Goal: Information Seeking & Learning: Check status

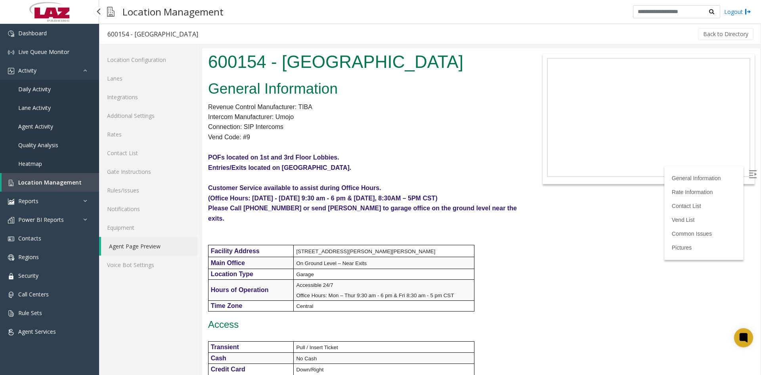
click at [37, 189] on link "Location Management" at bounding box center [51, 182] width 98 height 19
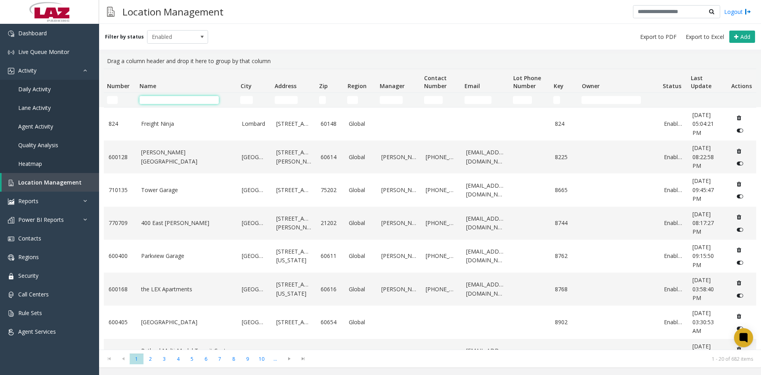
click at [193, 98] on input "Name Filter" at bounding box center [179, 100] width 79 height 8
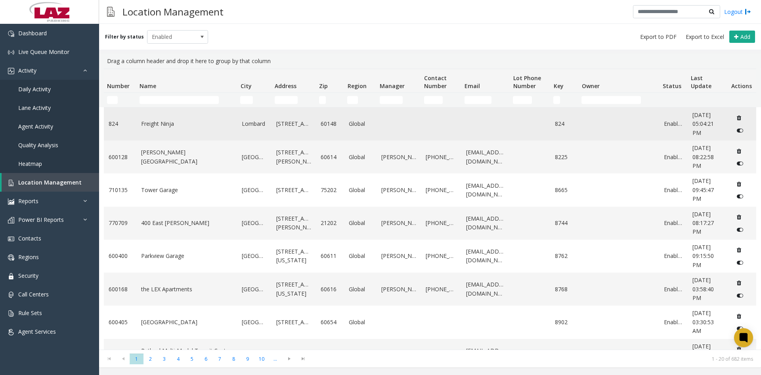
click at [155, 123] on link "Freight Ninja" at bounding box center [187, 123] width 92 height 9
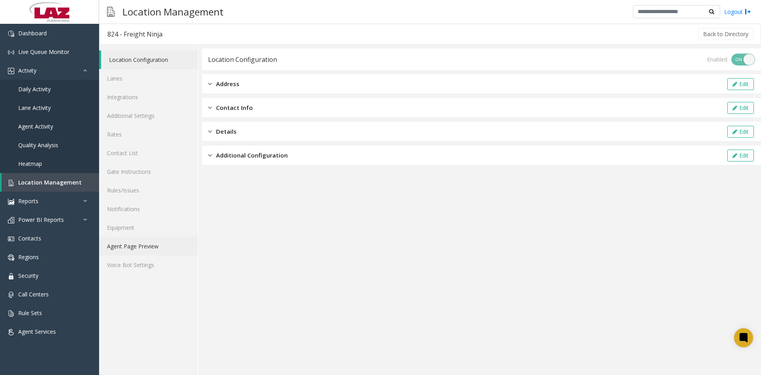
click at [129, 245] on link "Agent Page Preview" at bounding box center [148, 246] width 99 height 19
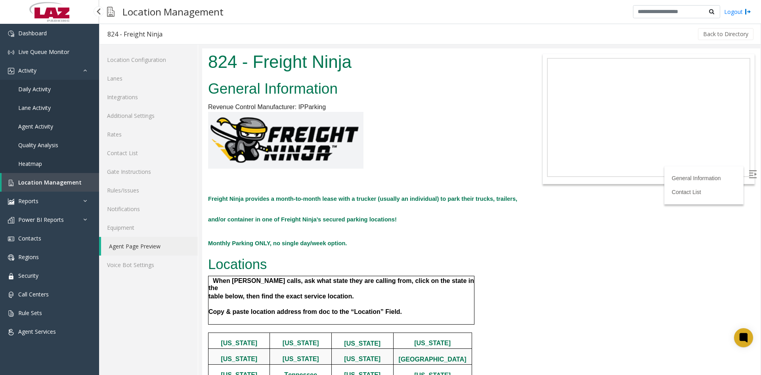
click at [34, 88] on span "Daily Activity" at bounding box center [34, 89] width 33 height 8
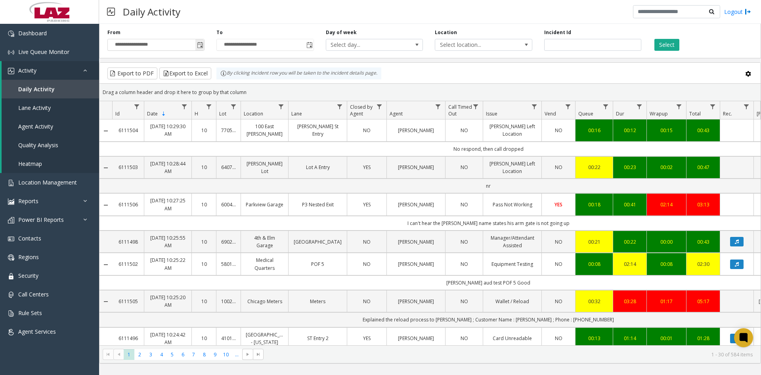
click at [202, 44] on span "Toggle popup" at bounding box center [200, 45] width 6 height 6
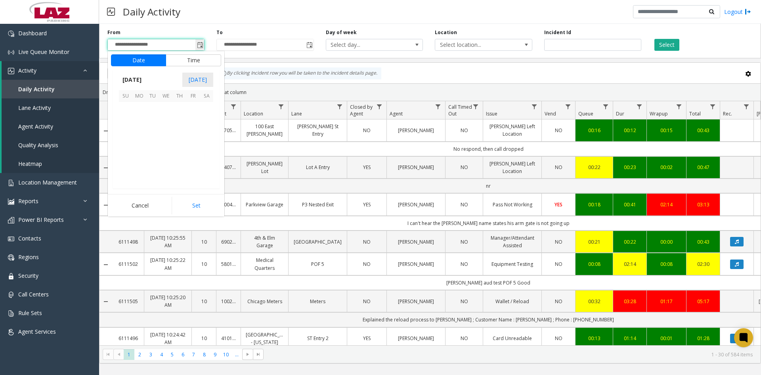
scroll to position [142288, 0]
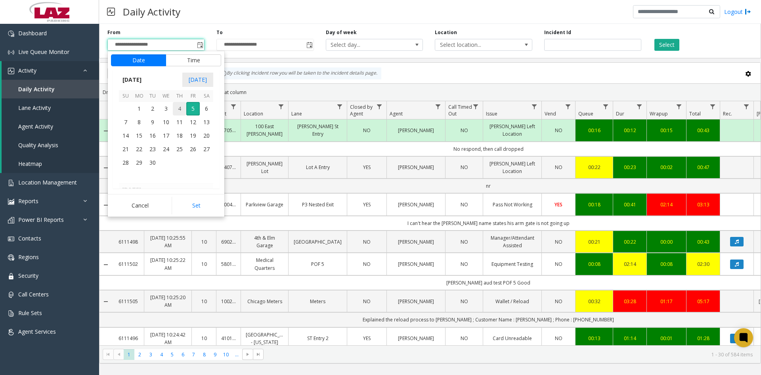
click at [178, 110] on span "4" at bounding box center [179, 108] width 13 height 13
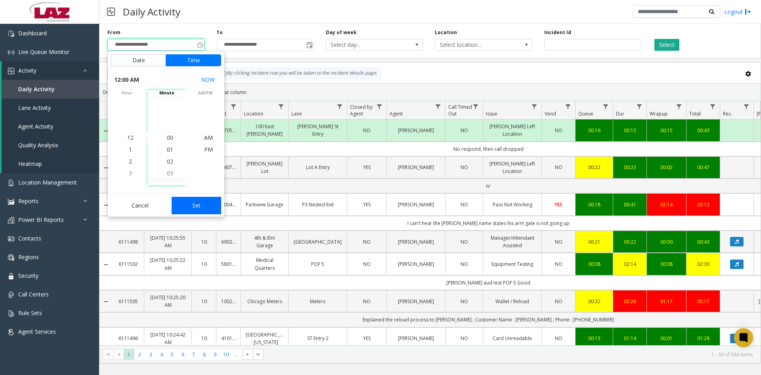
click at [190, 203] on button "Set" at bounding box center [197, 205] width 50 height 17
type input "**********"
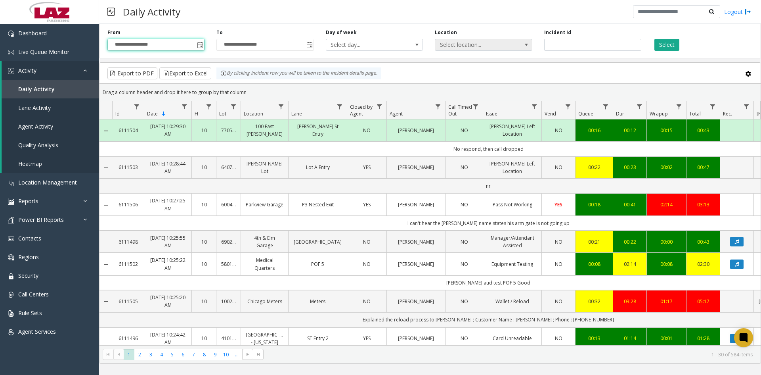
click at [479, 47] on app-root "**********" at bounding box center [380, 187] width 761 height 375
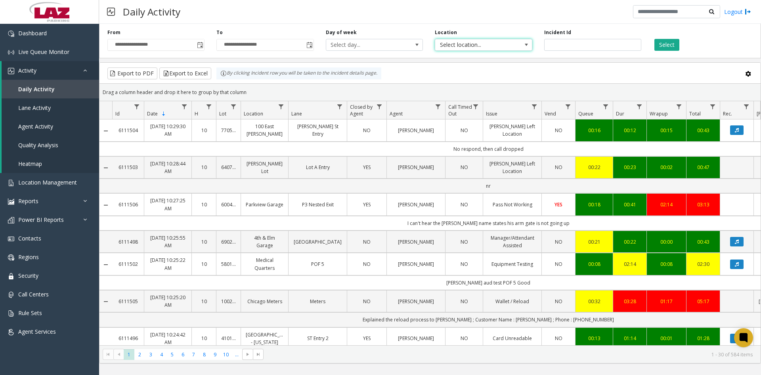
click at [526, 46] on span at bounding box center [526, 45] width 6 height 6
type input "**********"
click at [472, 89] on li "824 Freight Ninja" at bounding box center [483, 86] width 95 height 11
click at [669, 46] on button "Select" at bounding box center [667, 45] width 25 height 12
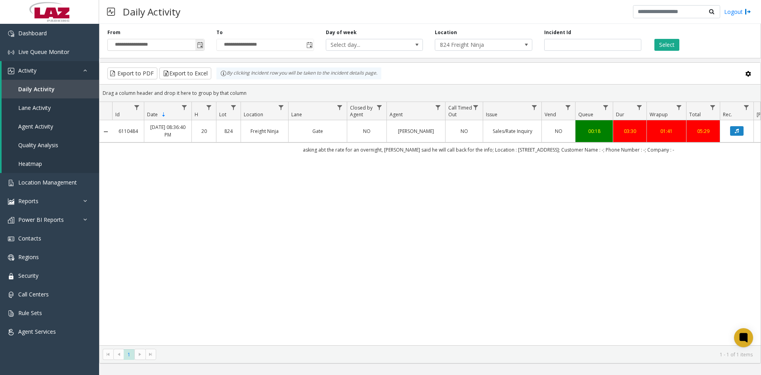
click at [200, 47] on span "Toggle popup" at bounding box center [200, 45] width 6 height 6
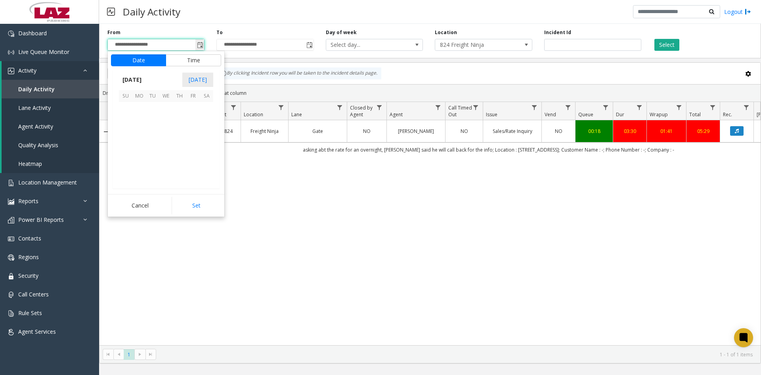
scroll to position [142288, 0]
click at [140, 109] on span "1" at bounding box center [138, 108] width 13 height 13
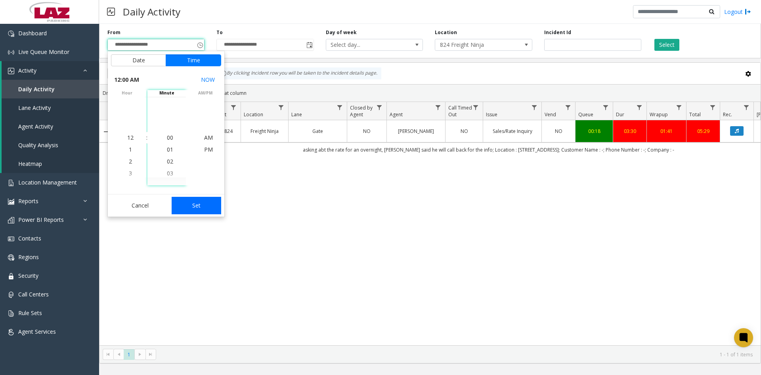
click at [190, 205] on button "Set" at bounding box center [197, 205] width 50 height 17
type input "**********"
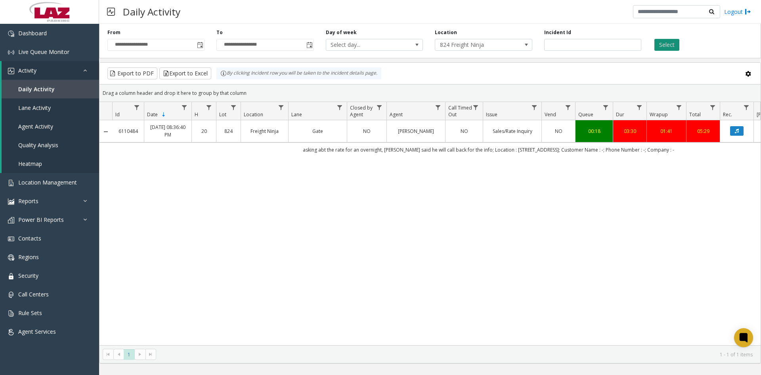
click at [672, 47] on button "Select" at bounding box center [667, 45] width 25 height 12
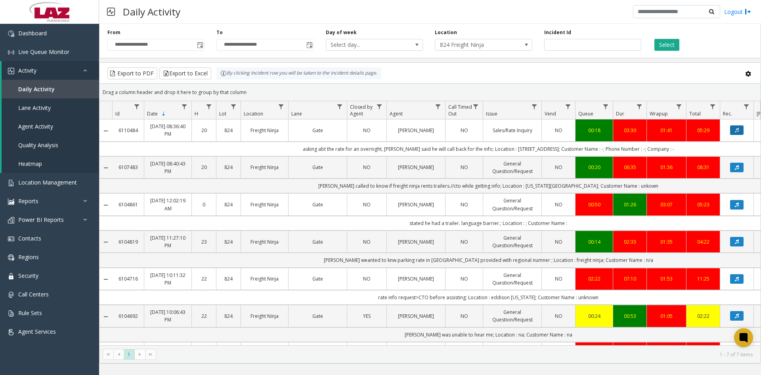
click at [737, 130] on icon "Data table" at bounding box center [737, 130] width 4 height 5
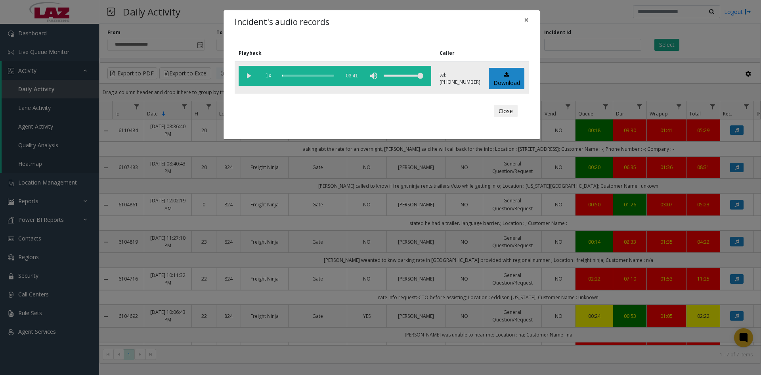
click at [248, 71] on vg-play-pause at bounding box center [249, 76] width 20 height 20
click at [249, 78] on vg-play-pause at bounding box center [249, 76] width 20 height 20
